Goal: Transaction & Acquisition: Download file/media

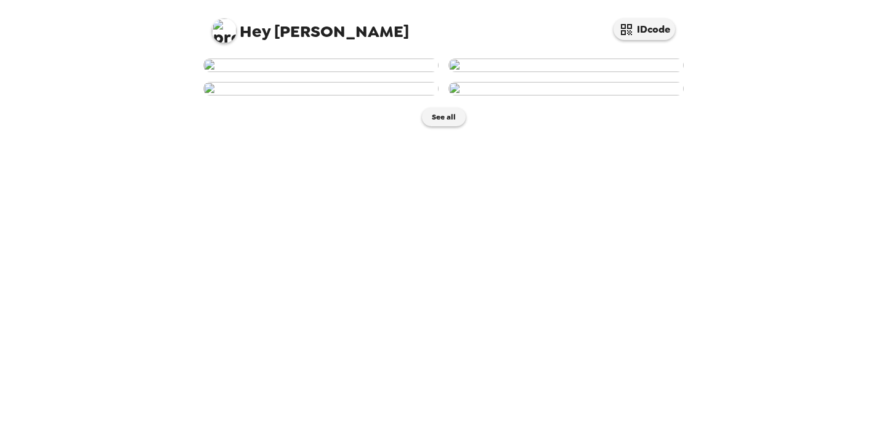
scroll to position [30, 0]
click at [315, 72] on img at bounding box center [320, 66] width 235 height 14
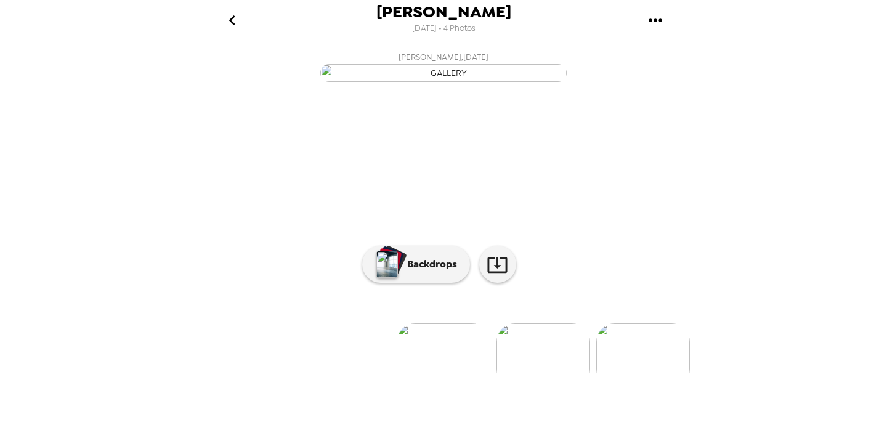
click at [647, 14] on icon "gallery menu" at bounding box center [656, 20] width 20 height 20
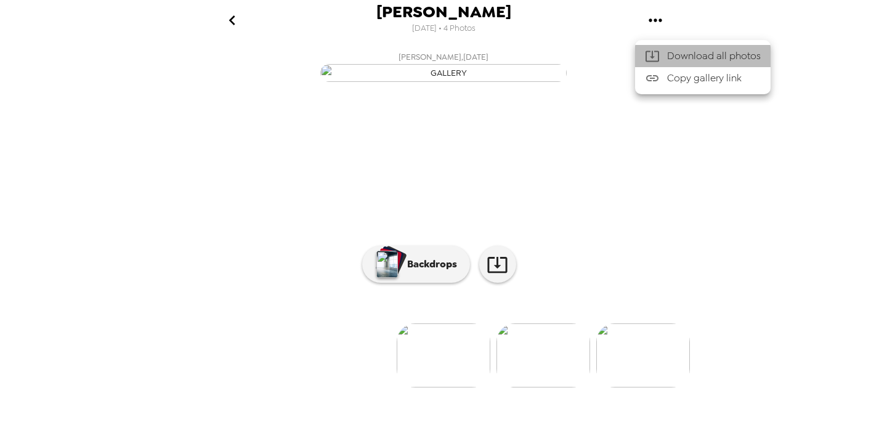
click at [663, 58] on div at bounding box center [656, 56] width 22 height 15
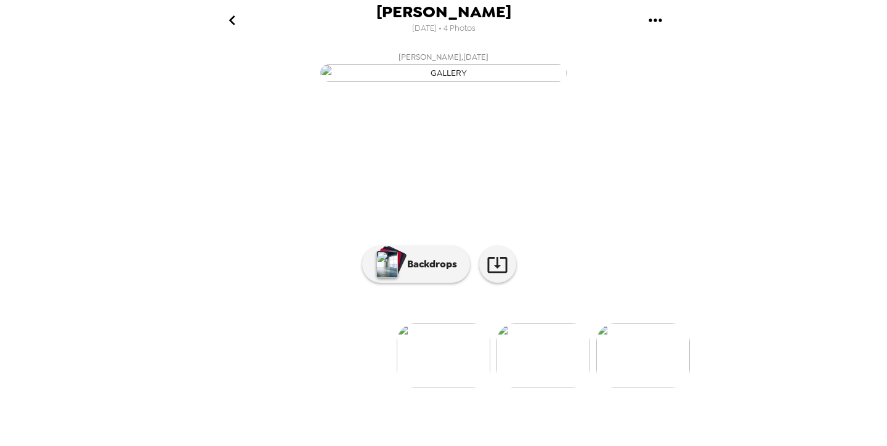
click at [770, 126] on div "Anand Parthiban Janardhanan 9/25/2025 • 4 Photos Anand Parthiban Janardhanan , …" at bounding box center [443, 223] width 887 height 446
click at [229, 20] on icon "go back" at bounding box center [232, 20] width 6 height 10
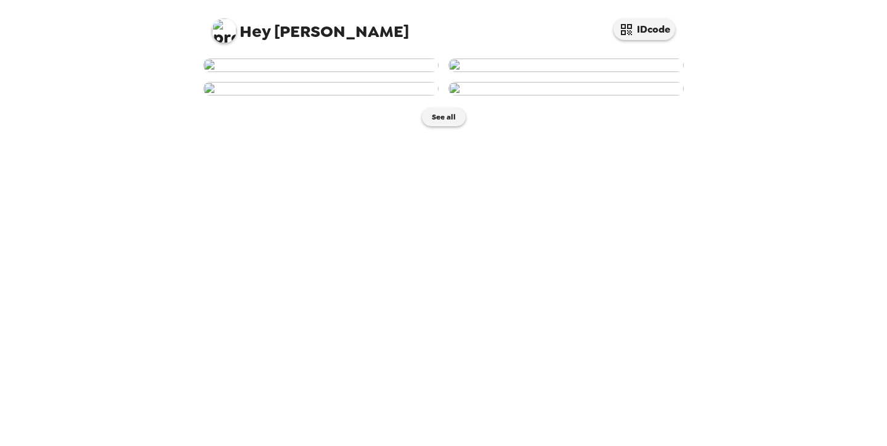
scroll to position [194, 0]
click at [361, 96] on img at bounding box center [320, 89] width 235 height 14
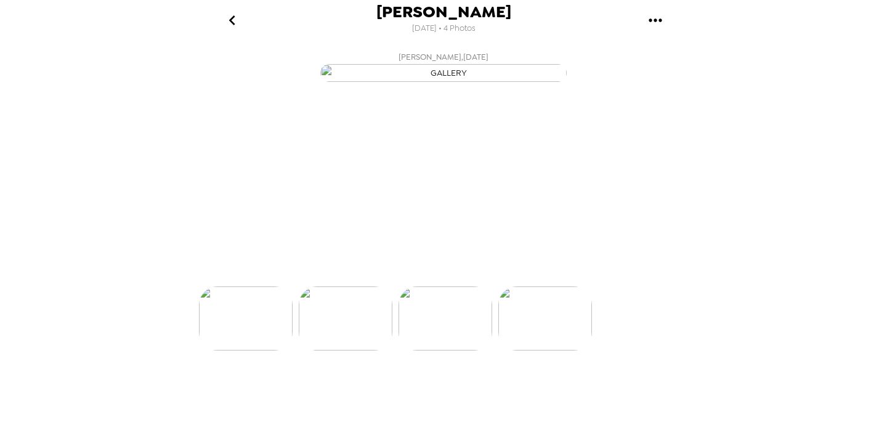
scroll to position [0, 198]
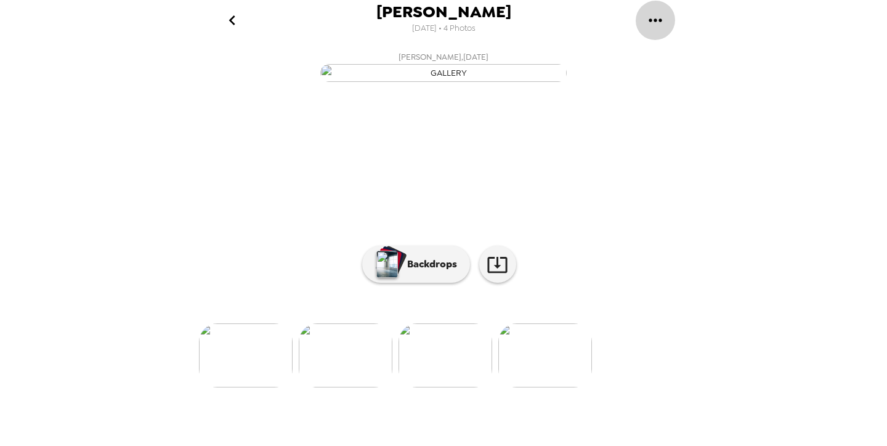
click at [651, 16] on icon "gallery menu" at bounding box center [656, 20] width 20 height 20
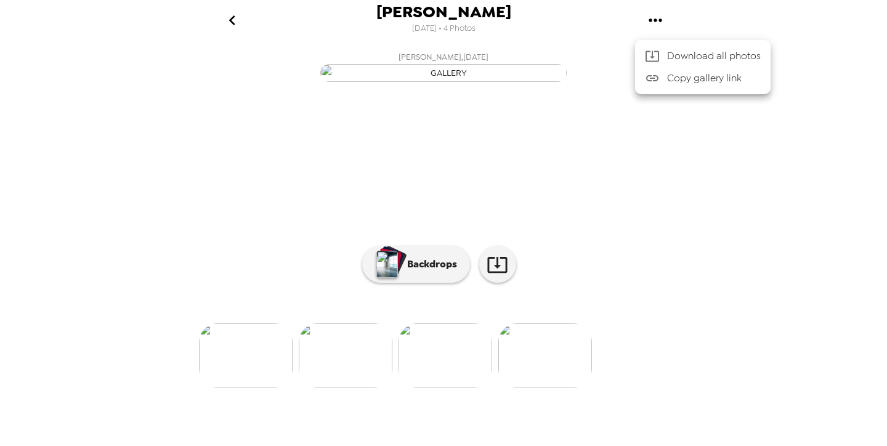
click at [667, 58] on span "Download all photos" at bounding box center [714, 56] width 94 height 15
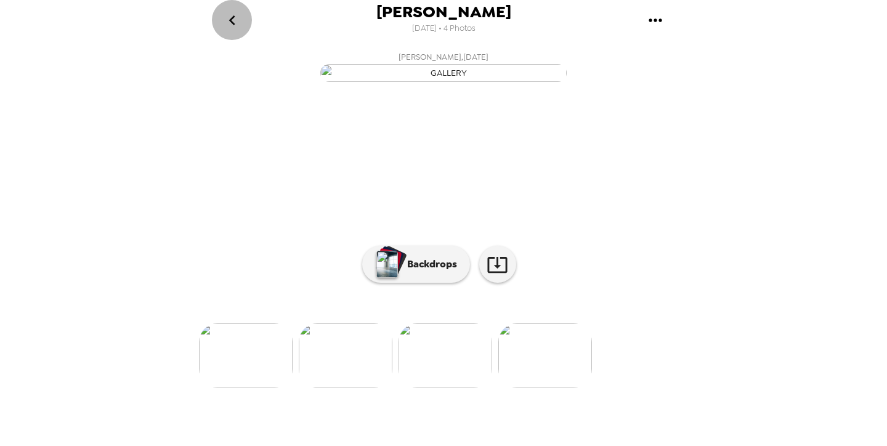
click at [229, 27] on icon "go back" at bounding box center [232, 20] width 20 height 20
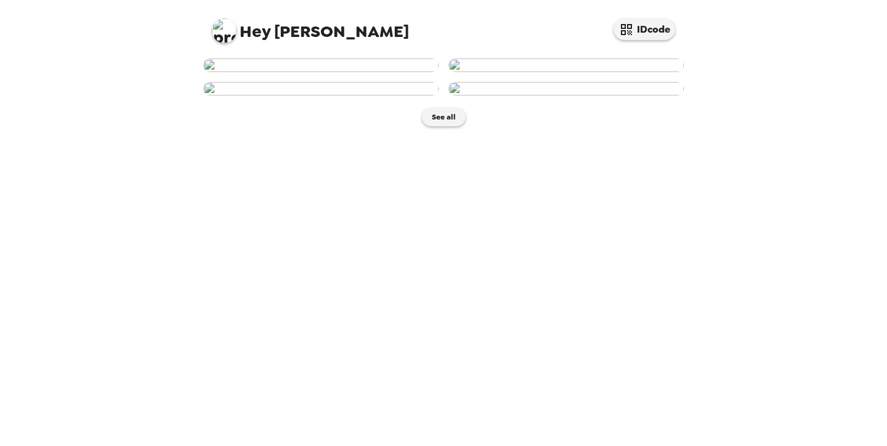
scroll to position [169, 0]
click at [356, 96] on img at bounding box center [320, 89] width 235 height 14
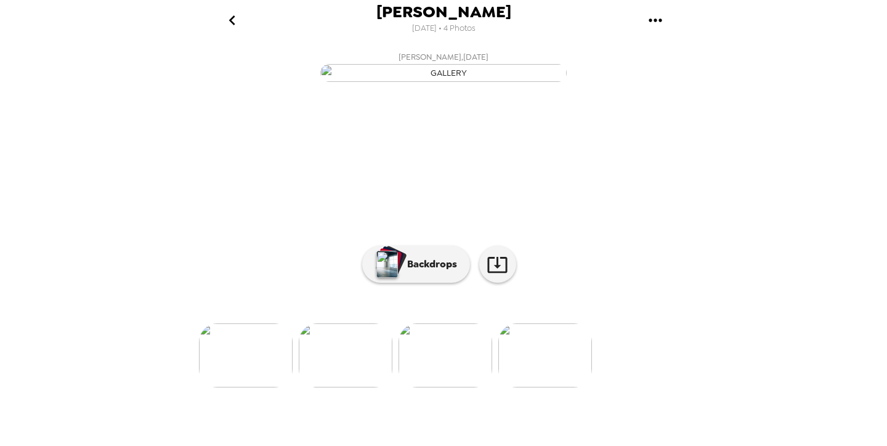
scroll to position [78, 0]
click at [401, 283] on button "Backdrops" at bounding box center [416, 264] width 108 height 37
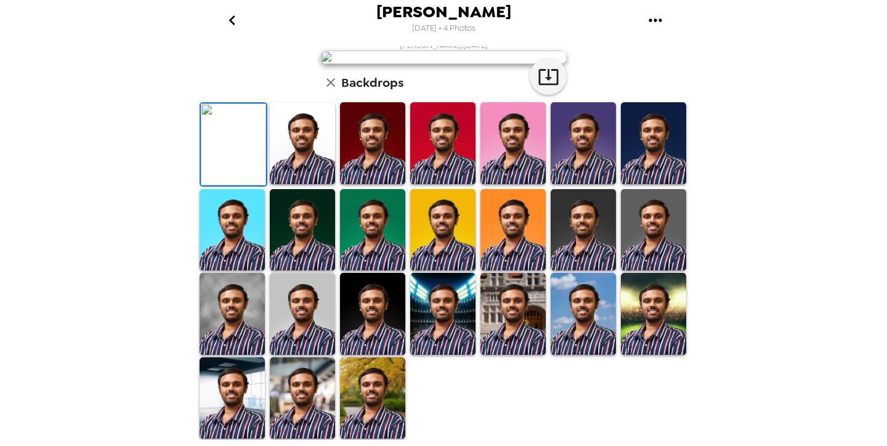
click at [652, 22] on icon "gallery menu" at bounding box center [656, 20] width 20 height 20
click at [669, 214] on div at bounding box center [443, 223] width 887 height 446
click at [228, 355] on img at bounding box center [232, 314] width 65 height 82
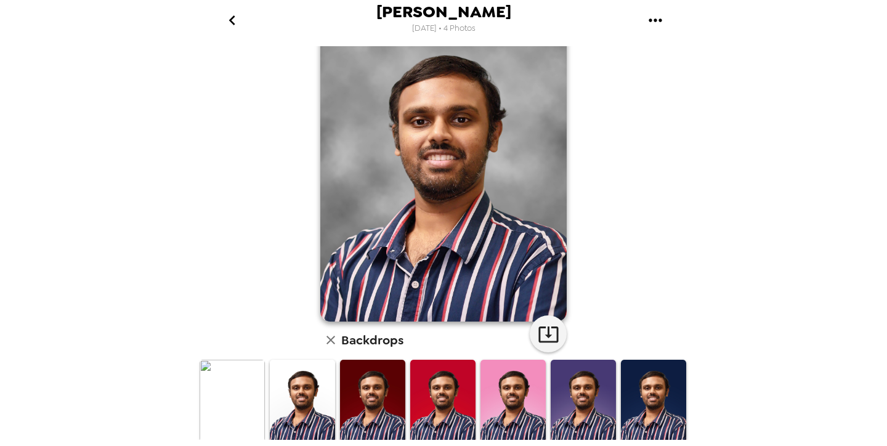
scroll to position [68, 0]
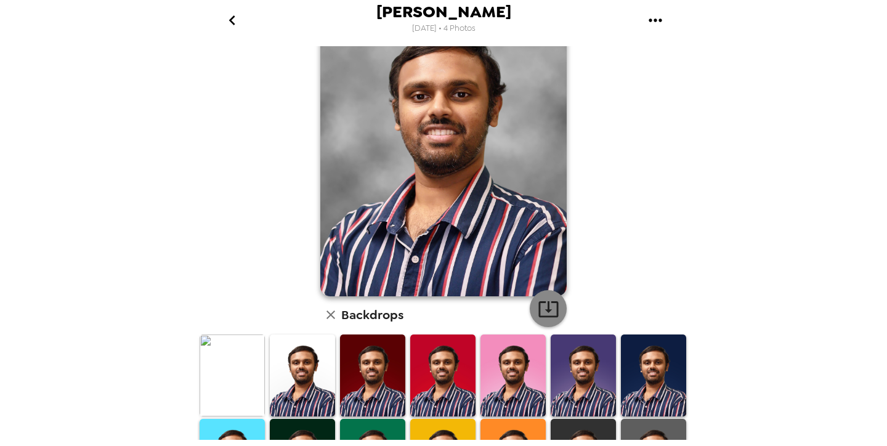
click at [552, 311] on icon "button" at bounding box center [549, 309] width 22 height 22
click at [307, 380] on img at bounding box center [302, 376] width 65 height 82
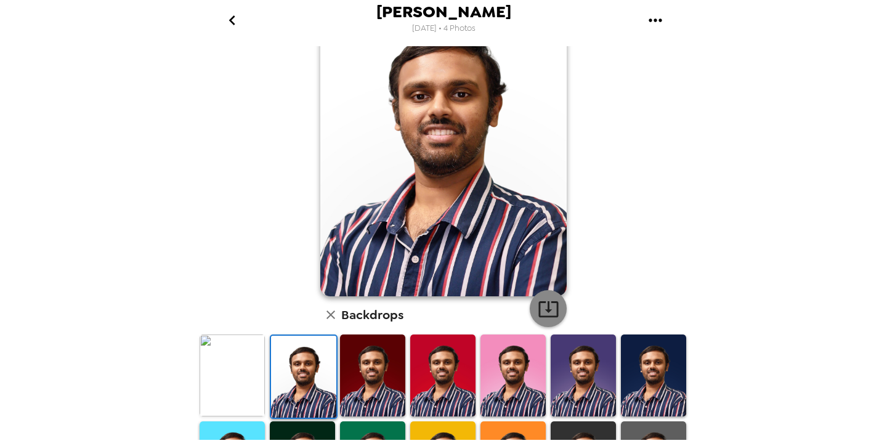
click at [549, 315] on icon "button" at bounding box center [549, 309] width 22 height 22
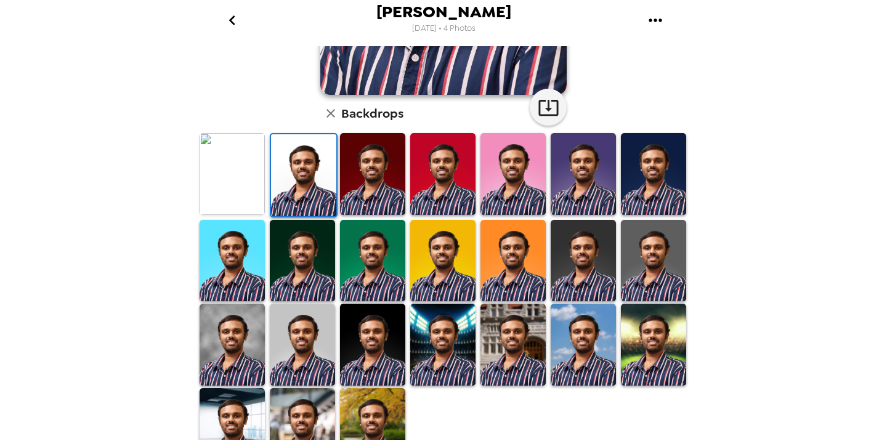
scroll to position [301, 0]
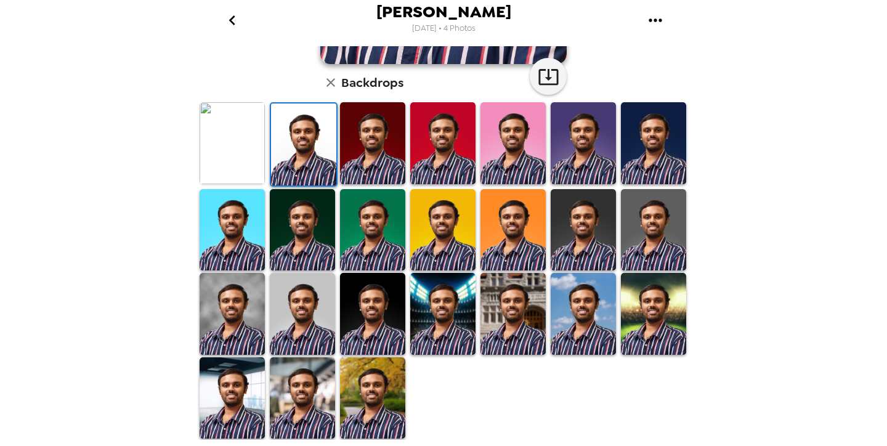
click at [307, 415] on img at bounding box center [302, 398] width 65 height 82
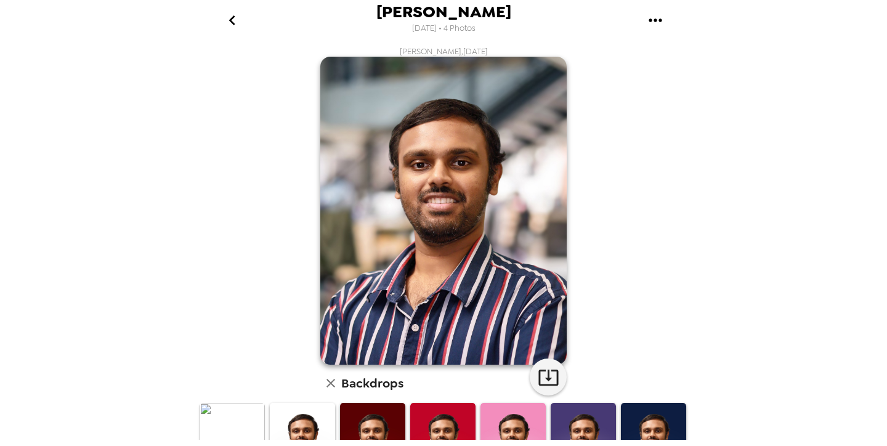
scroll to position [25, 0]
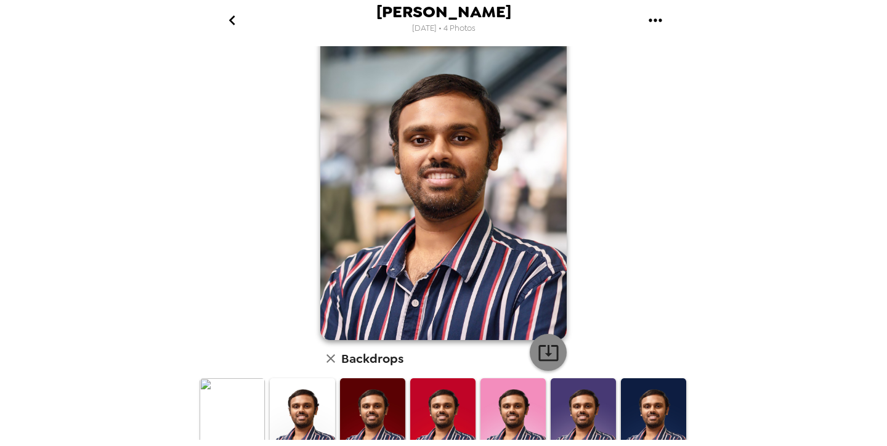
click at [544, 343] on icon "button" at bounding box center [549, 353] width 22 height 22
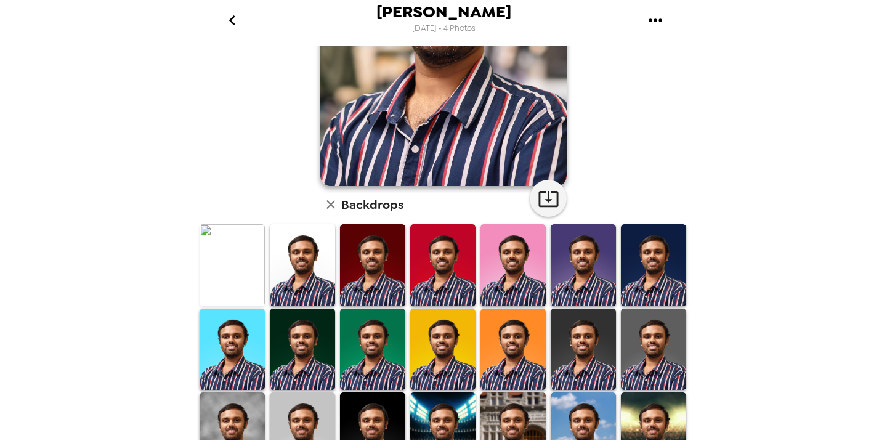
scroll to position [194, 0]
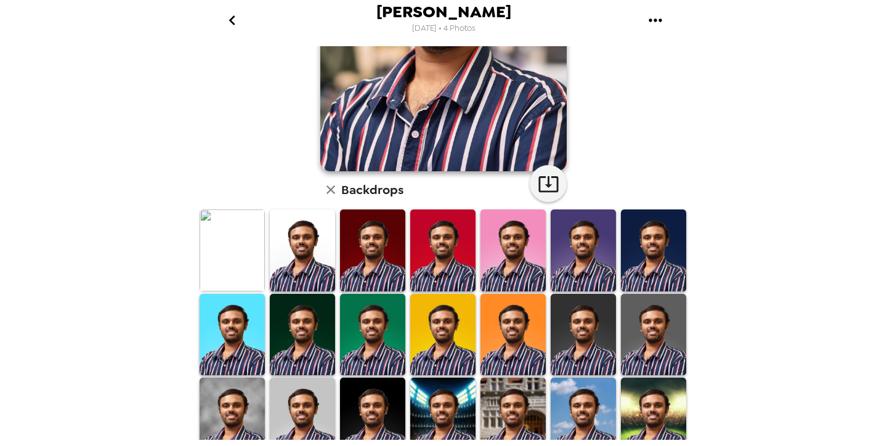
click at [643, 324] on img at bounding box center [653, 335] width 65 height 82
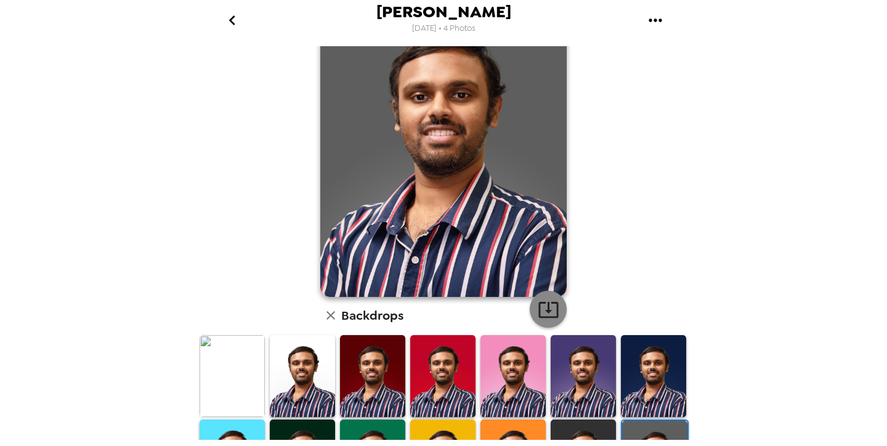
scroll to position [71, 0]
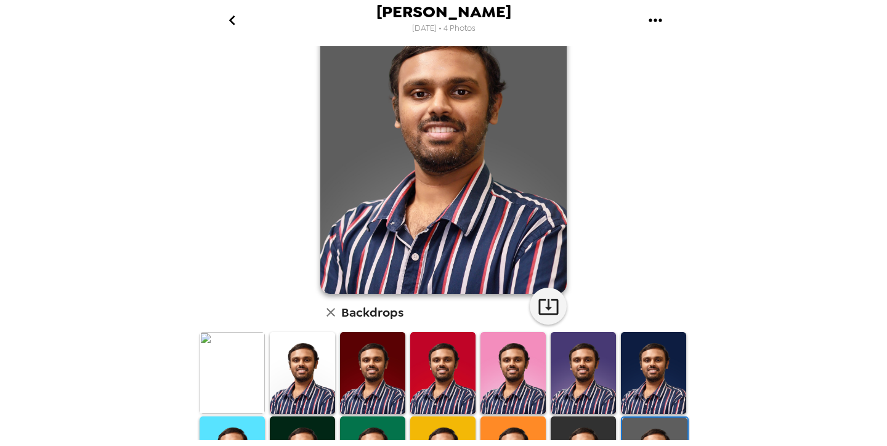
click at [636, 255] on div "[PERSON_NAME] , [DATE] Backdrops" at bounding box center [443, 322] width 493 height 695
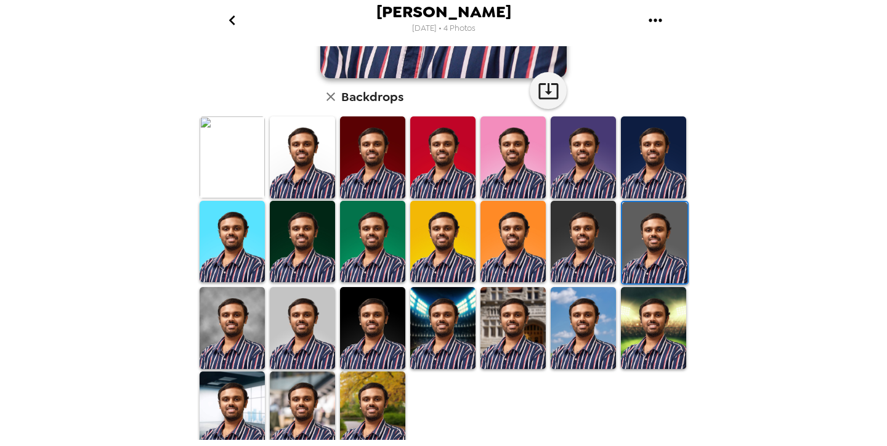
scroll to position [301, 0]
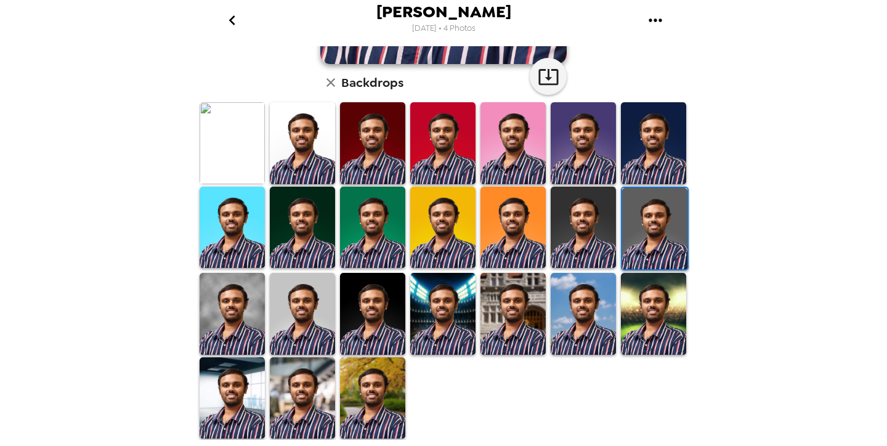
click at [507, 240] on img at bounding box center [513, 228] width 65 height 82
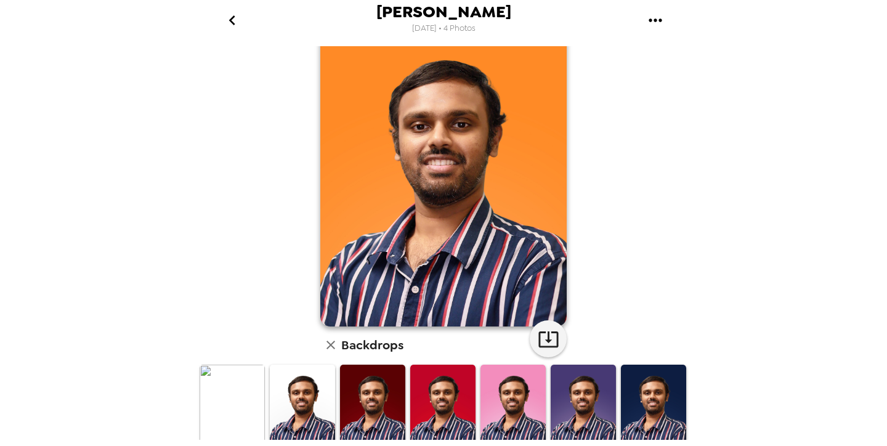
scroll to position [76, 0]
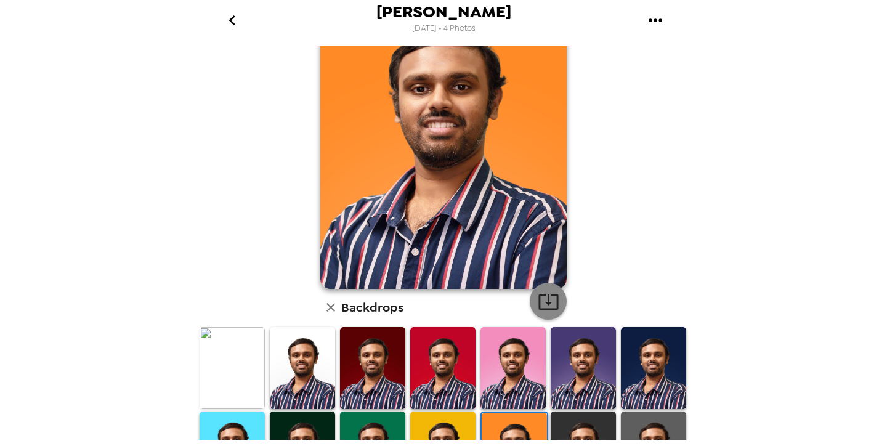
click at [541, 293] on icon "button" at bounding box center [549, 302] width 22 height 22
click at [624, 229] on div "[PERSON_NAME] , [DATE] Backdrops" at bounding box center [443, 317] width 493 height 695
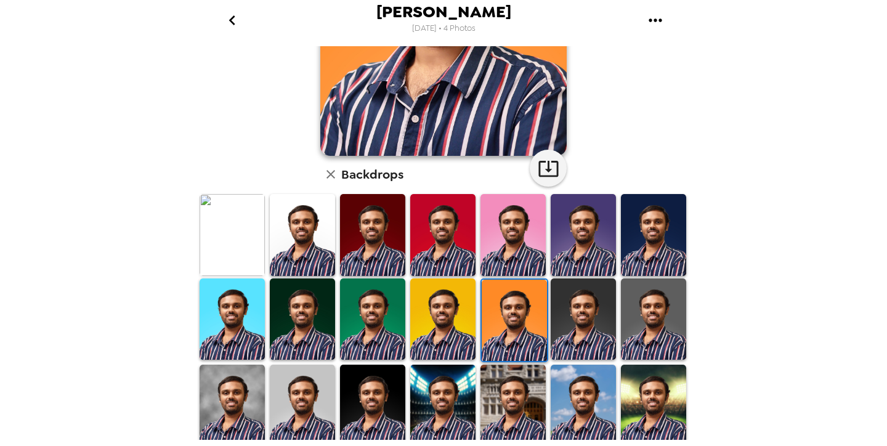
scroll to position [212, 0]
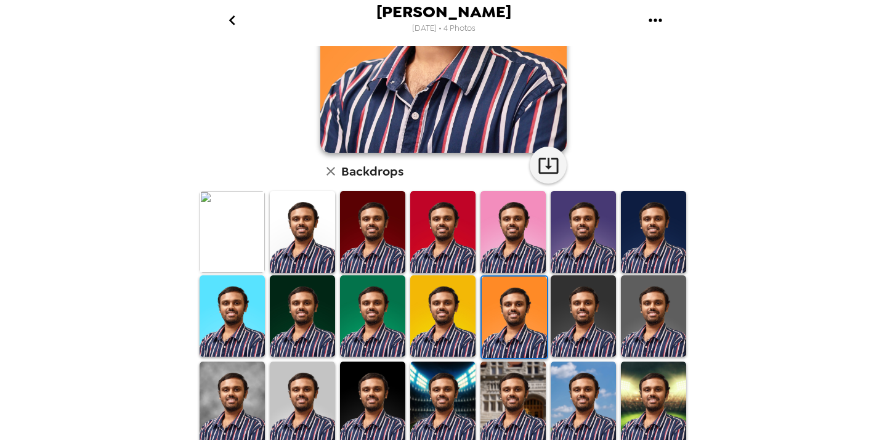
click at [327, 287] on img at bounding box center [302, 316] width 65 height 82
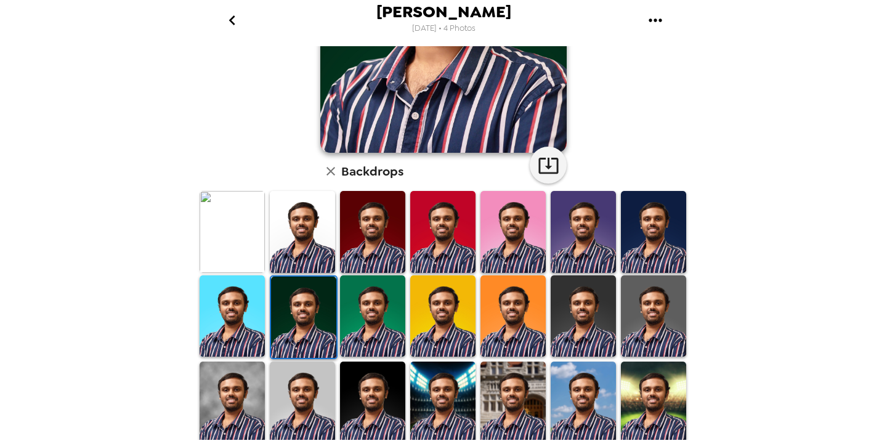
click at [317, 369] on img at bounding box center [302, 403] width 65 height 82
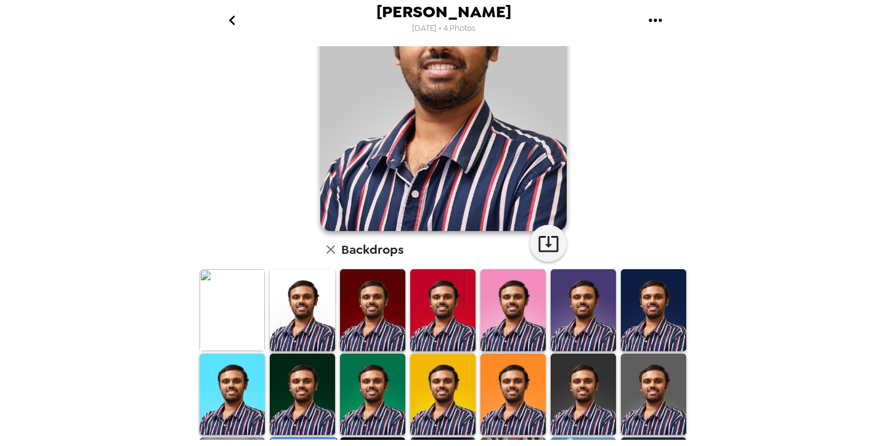
scroll to position [0, 0]
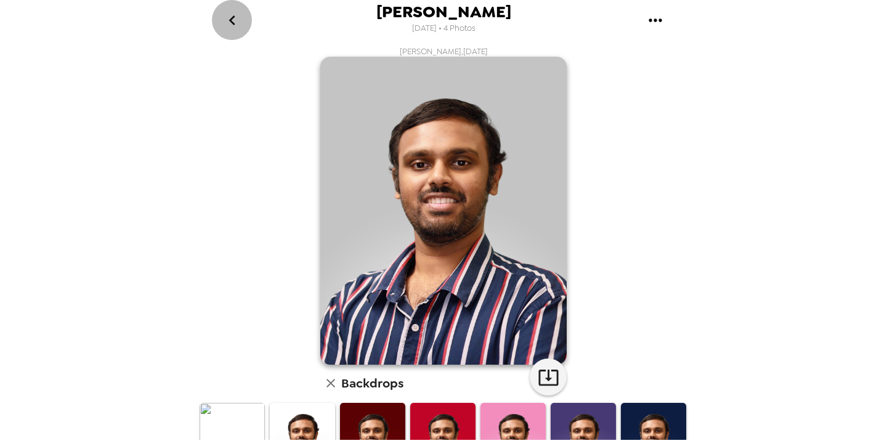
click at [234, 20] on icon "go back" at bounding box center [232, 20] width 20 height 20
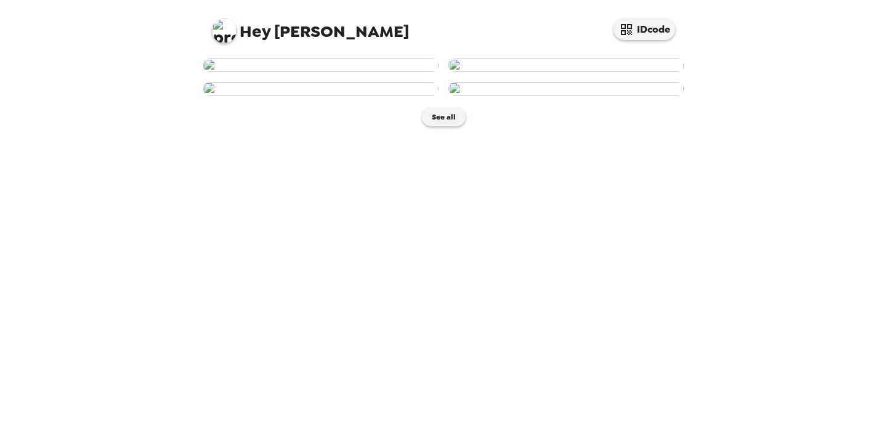
scroll to position [269, 0]
click at [449, 126] on div "See all" at bounding box center [443, 93] width 481 height 68
click at [443, 126] on button "See all" at bounding box center [444, 117] width 44 height 18
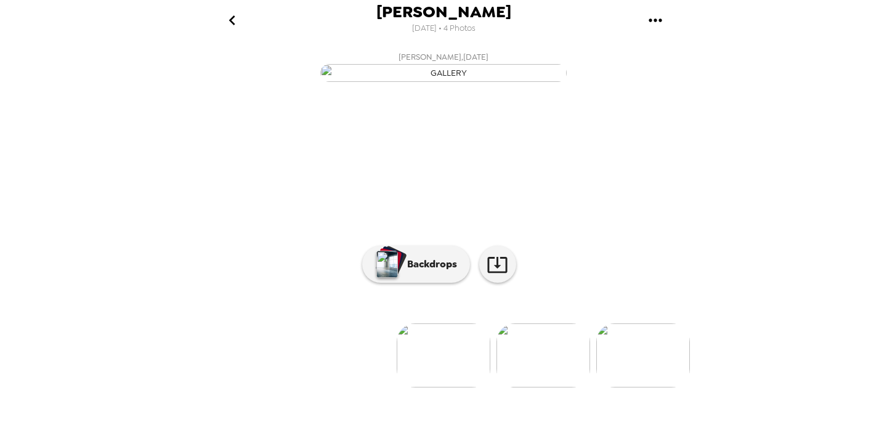
click at [237, 22] on icon "go back" at bounding box center [232, 20] width 20 height 20
